Goal: Find specific page/section: Find specific page/section

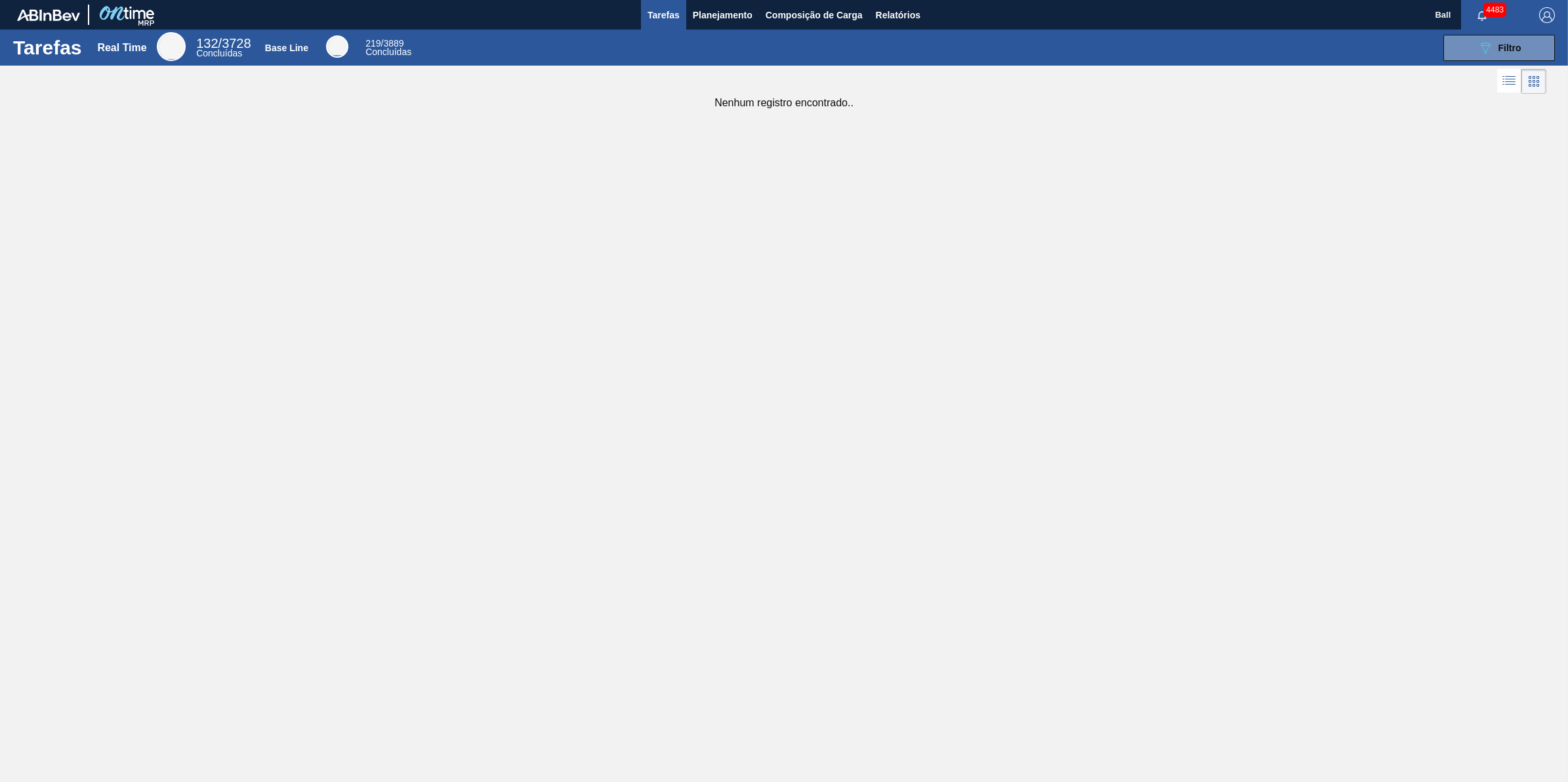
drag, startPoint x: 0, startPoint y: 0, endPoint x: 671, endPoint y: 7, distance: 671.0
click at [671, 7] on span "Tarefas" at bounding box center [664, 15] width 32 height 16
click at [736, 222] on div "Tarefas Real Time 132 / 3728 Concluídas Base Line 219 / 3889 Concluídas 089F7B8…" at bounding box center [784, 377] width 1568 height 695
click at [907, 248] on div "Tarefas Real Time 132 / 3728 Concluídas Base Line 219 / 3889 Concluídas 089F7B8…" at bounding box center [784, 377] width 1568 height 695
click at [709, 8] on span "Planejamento" at bounding box center [722, 15] width 59 height 16
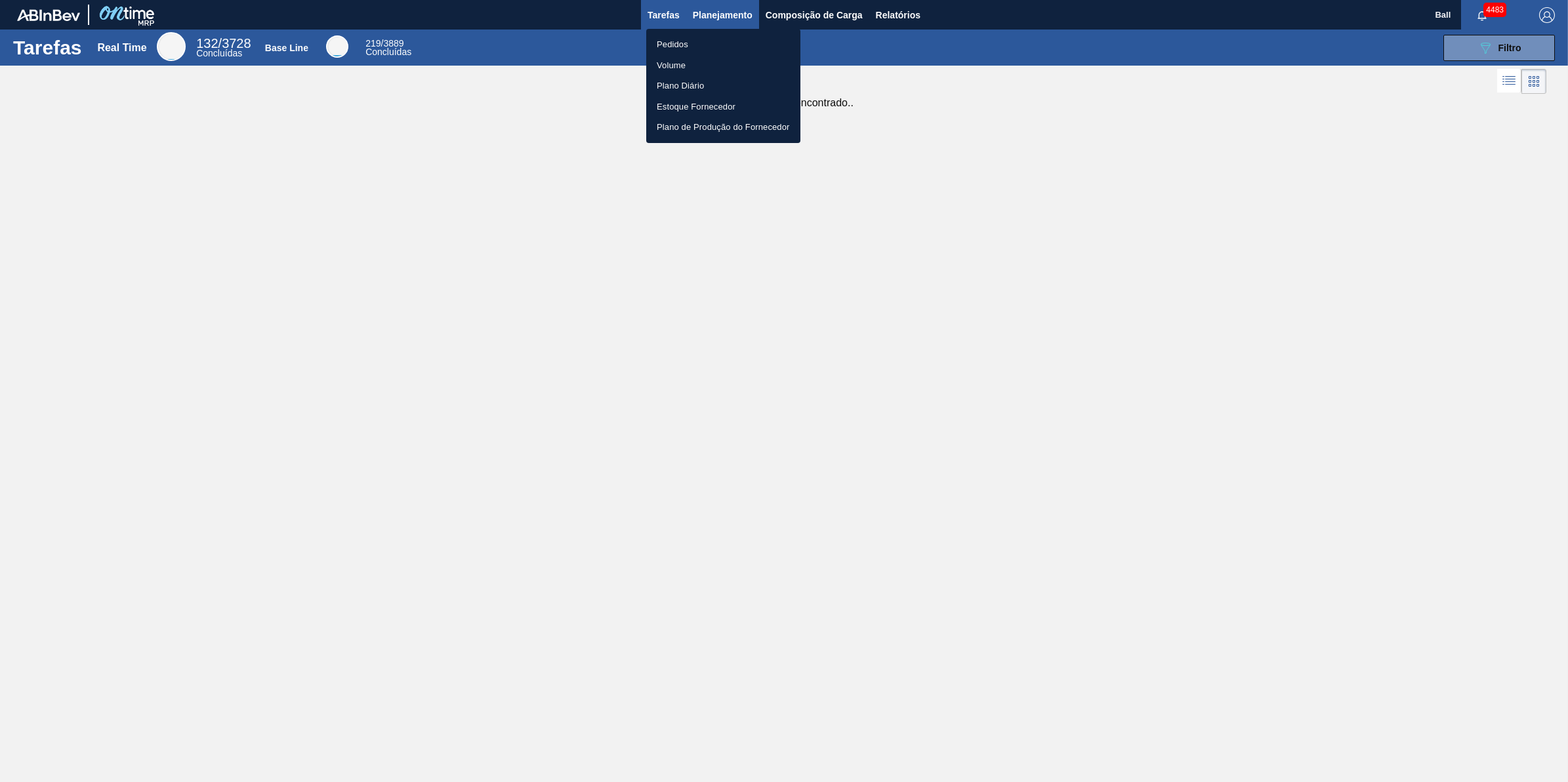
click at [709, 8] on div at bounding box center [784, 391] width 1568 height 782
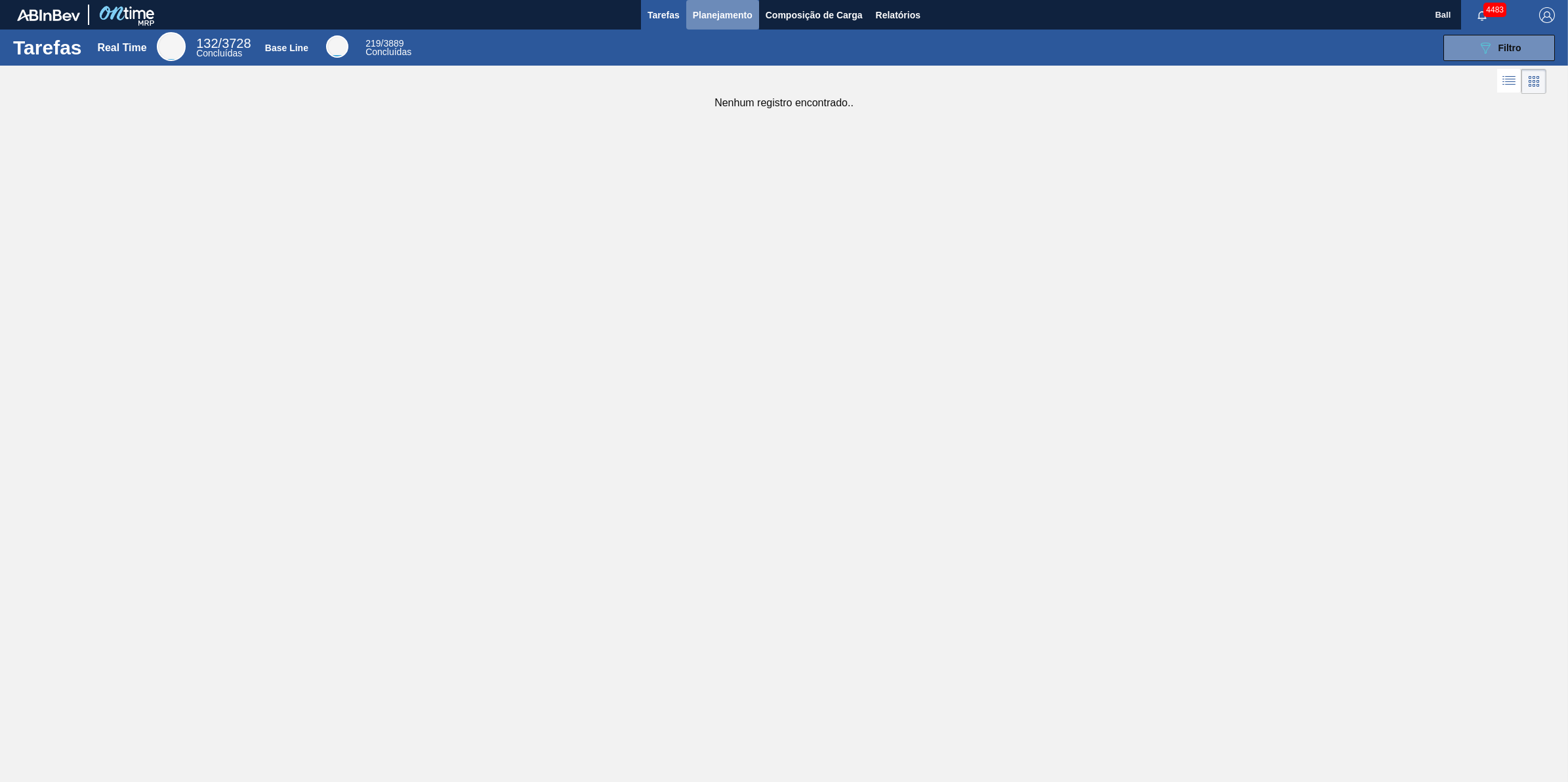
click at [723, 18] on span "Planejamento" at bounding box center [722, 15] width 59 height 16
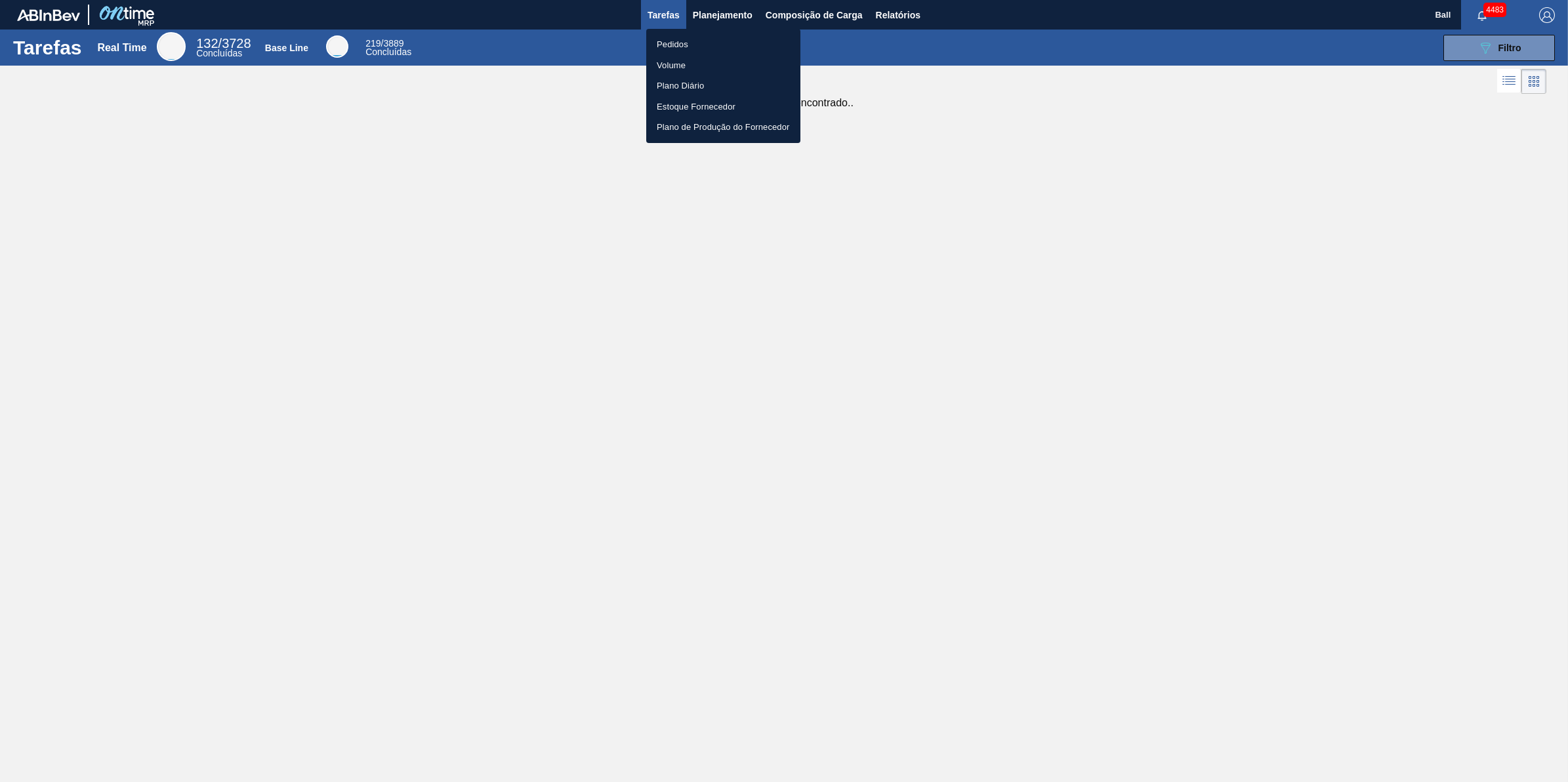
click at [688, 63] on li "Volume" at bounding box center [723, 66] width 154 height 21
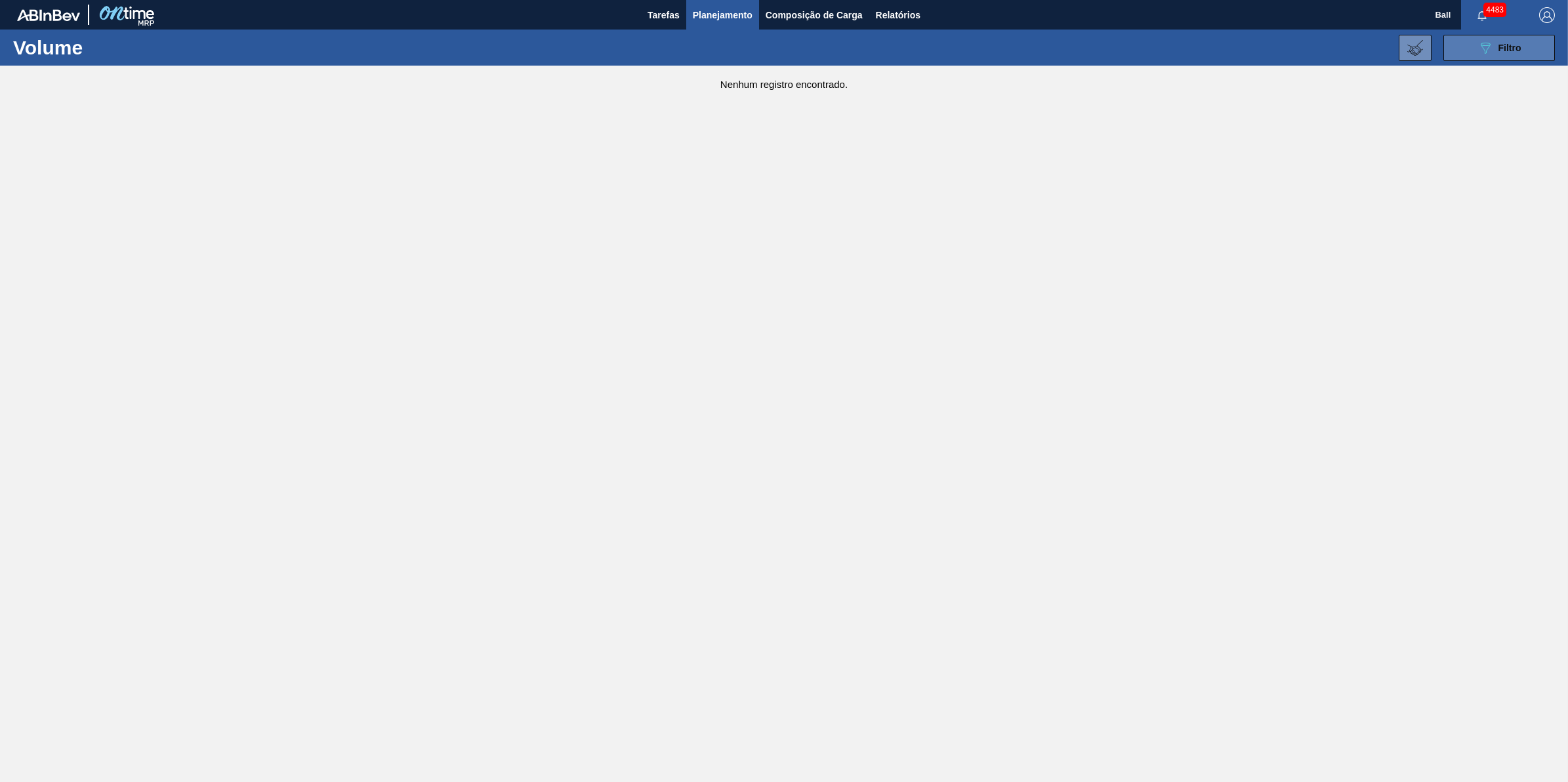
click at [1504, 38] on button "089F7B8B-B2A5-4AFE-B5C0-19BA573D28AC Filtro" at bounding box center [1498, 47] width 111 height 26
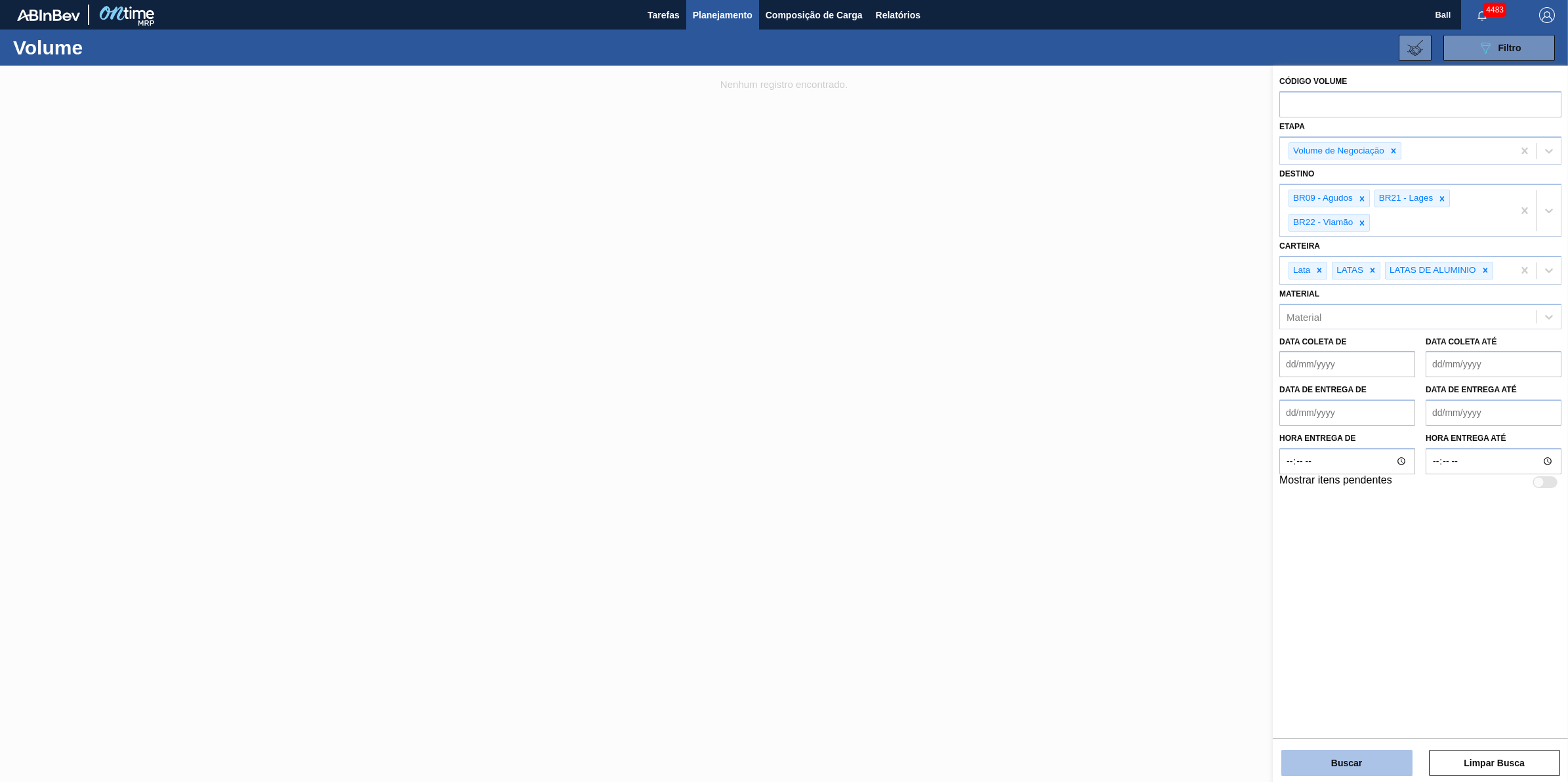
click at [1372, 755] on button "Buscar" at bounding box center [1347, 763] width 131 height 26
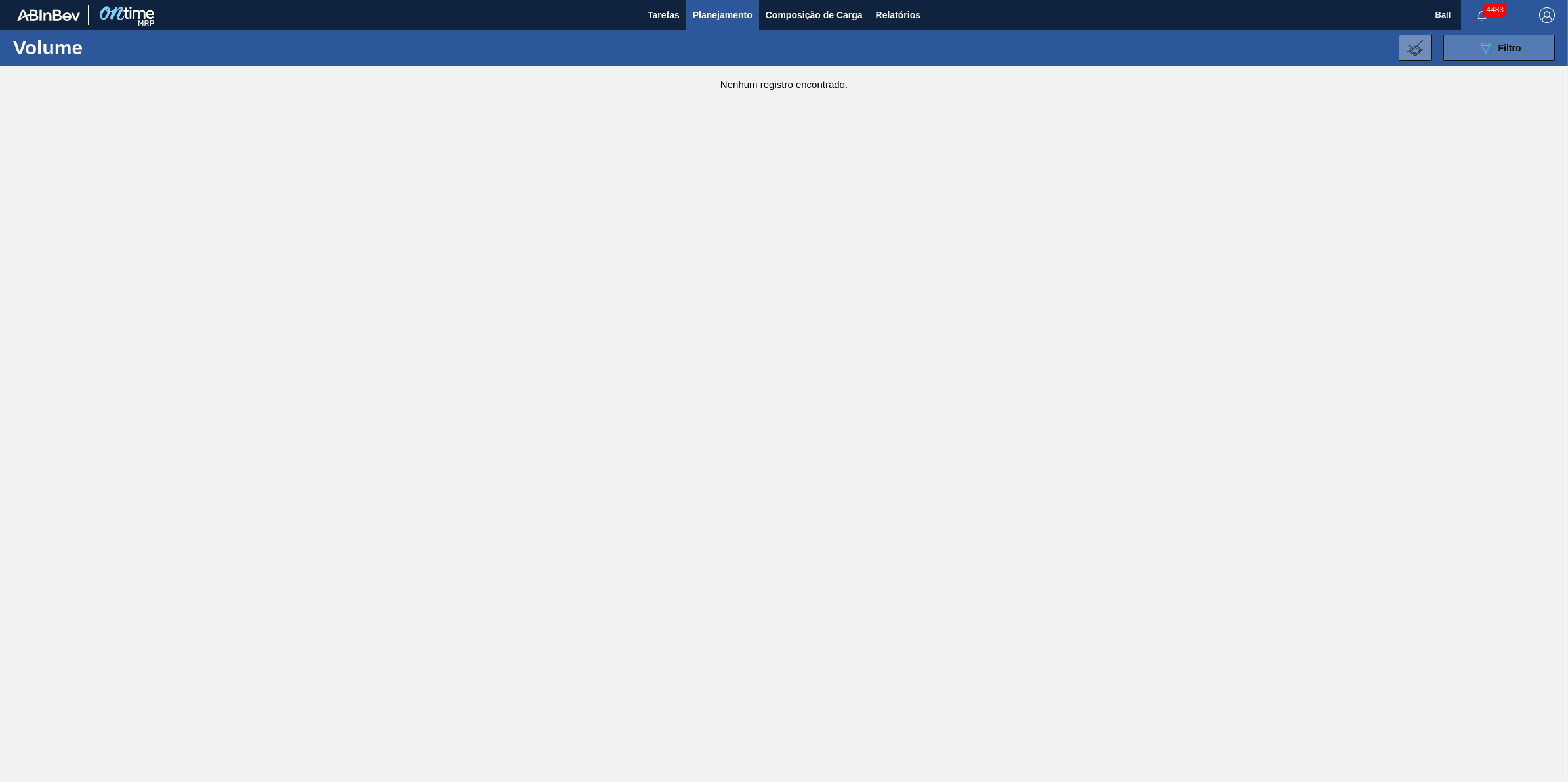
click at [1523, 46] on button "089F7B8B-B2A5-4AFE-B5C0-19BA573D28AC Filtro" at bounding box center [1498, 47] width 111 height 26
